Goal: Task Accomplishment & Management: Manage account settings

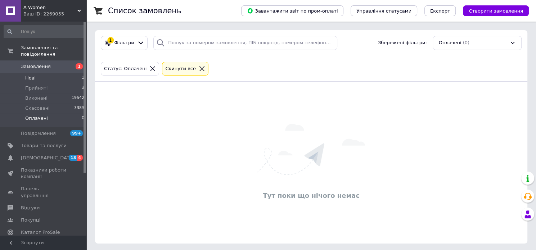
click at [38, 73] on li "Нові 1" at bounding box center [44, 78] width 89 height 10
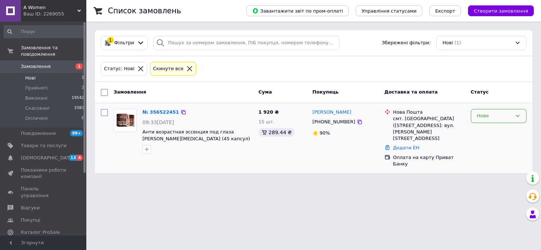
click at [495, 119] on div "Нове" at bounding box center [494, 116] width 35 height 8
click at [492, 155] on li "Скасовано" at bounding box center [499, 157] width 55 height 13
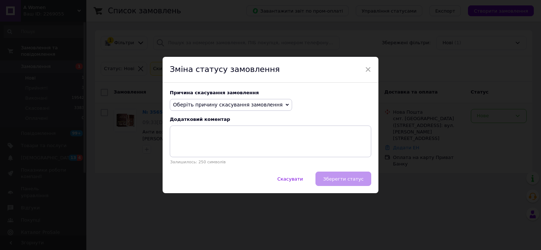
click at [244, 103] on span "Оберіть причину скасування замовлення" at bounding box center [228, 105] width 110 height 6
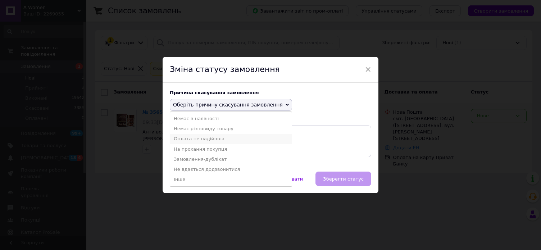
click at [215, 140] on li "Оплата не надійшла" at bounding box center [231, 139] width 122 height 10
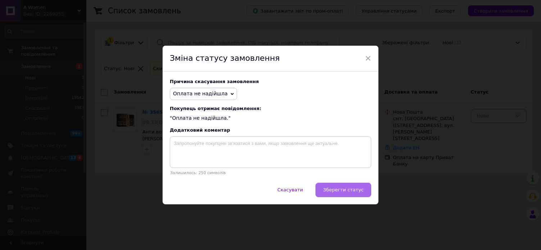
click at [351, 192] on span "Зберегти статус" at bounding box center [343, 189] width 41 height 5
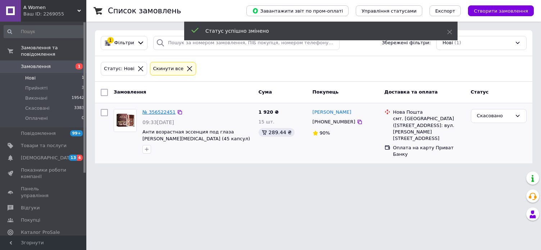
click at [151, 111] on link "№ 356522451" at bounding box center [159, 111] width 33 height 5
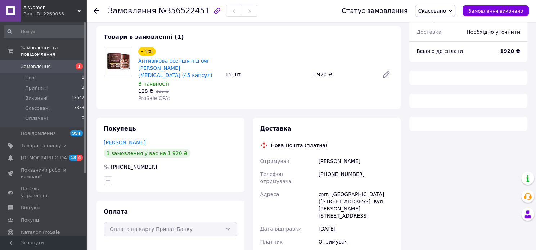
scroll to position [54, 0]
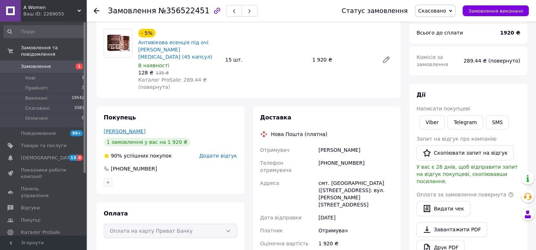
click at [114, 129] on link "[PERSON_NAME]" at bounding box center [125, 132] width 42 height 6
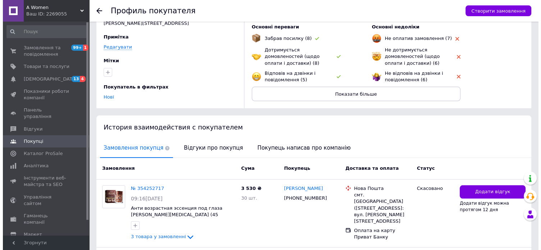
scroll to position [108, 0]
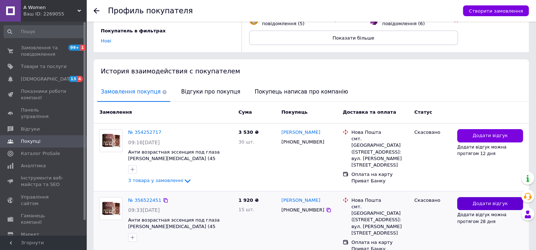
click at [493, 204] on span "Додати відгук" at bounding box center [490, 204] width 35 height 7
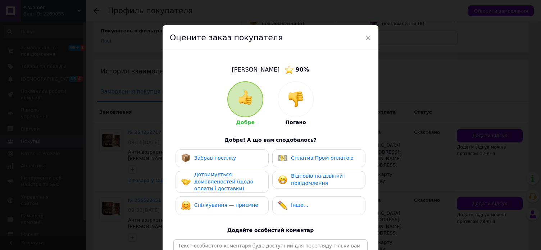
click at [301, 106] on img at bounding box center [296, 99] width 16 height 16
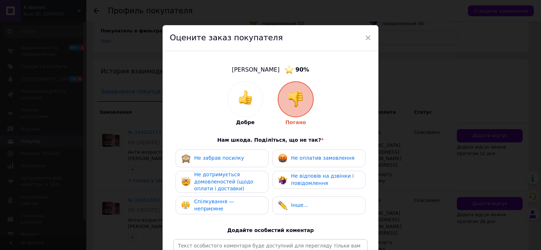
click at [317, 164] on div "Не оплатив замовлення" at bounding box center [319, 158] width 93 height 18
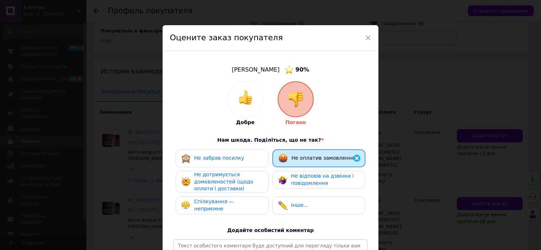
click at [346, 181] on div "Не відповів на дзвінки і повідомлення" at bounding box center [325, 180] width 68 height 14
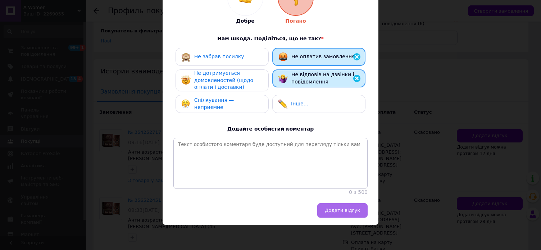
click at [348, 213] on span "Додати відгук" at bounding box center [342, 210] width 35 height 5
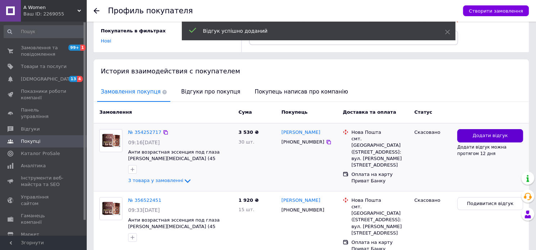
click at [486, 137] on span "Додати відгук" at bounding box center [490, 135] width 35 height 7
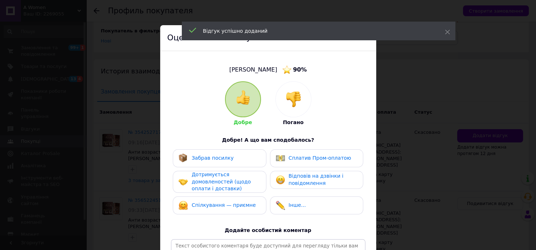
click at [301, 106] on div at bounding box center [293, 99] width 35 height 35
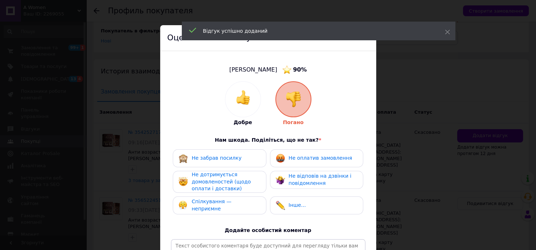
click at [343, 152] on div "Не оплатив замовлення" at bounding box center [316, 158] width 93 height 18
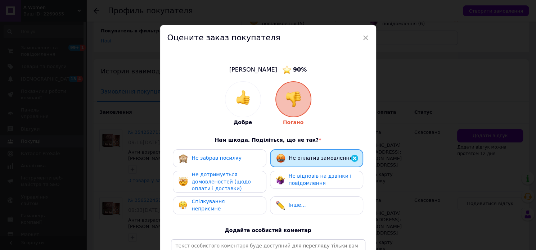
click at [334, 182] on div "Не відповів на дзвінки і повідомлення" at bounding box center [323, 180] width 68 height 14
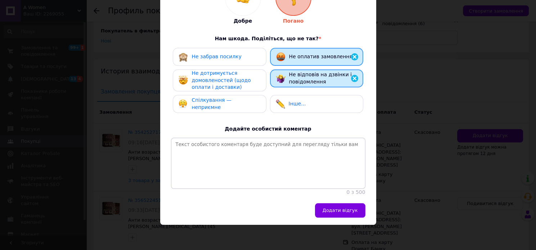
click at [351, 213] on span "Додати відгук" at bounding box center [340, 210] width 35 height 5
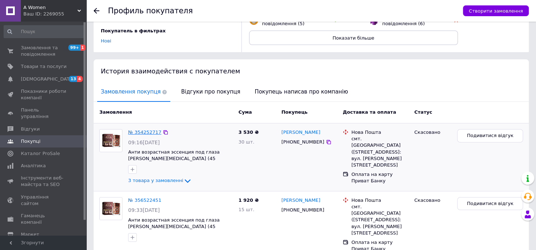
click at [143, 132] on link "№ 354252717" at bounding box center [144, 132] width 33 height 5
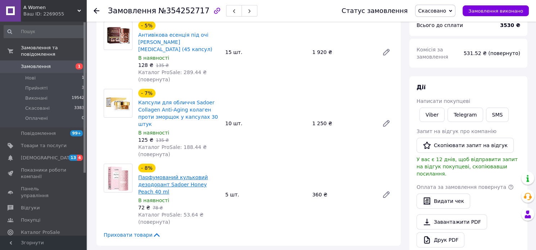
scroll to position [144, 0]
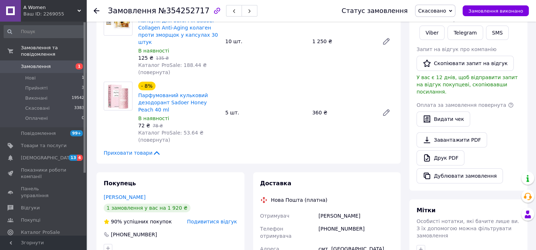
click at [333, 210] on div "[PERSON_NAME]" at bounding box center [356, 216] width 78 height 13
click at [114, 194] on link "[PERSON_NAME]" at bounding box center [125, 197] width 42 height 6
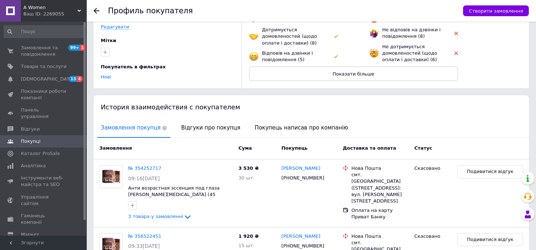
scroll to position [134, 0]
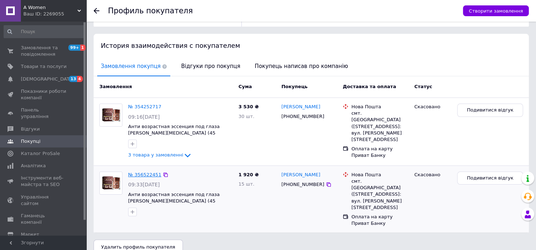
click at [147, 175] on link "№ 356522451" at bounding box center [144, 174] width 33 height 5
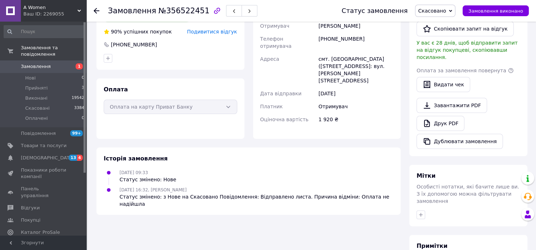
scroll to position [180, 0]
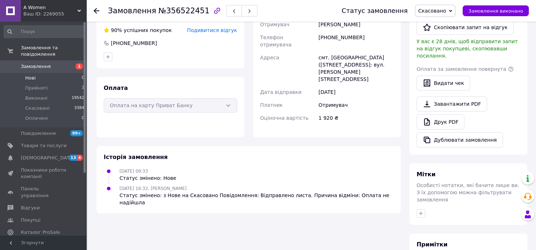
click at [32, 75] on span "Нові" at bounding box center [30, 78] width 10 height 6
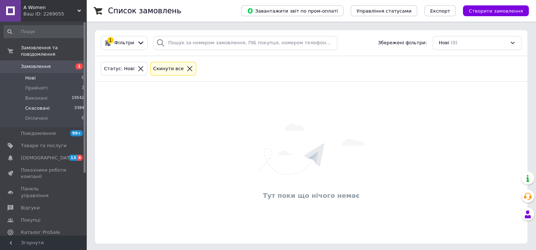
click at [34, 105] on span "Скасовані" at bounding box center [37, 108] width 24 height 6
